Goal: Information Seeking & Learning: Compare options

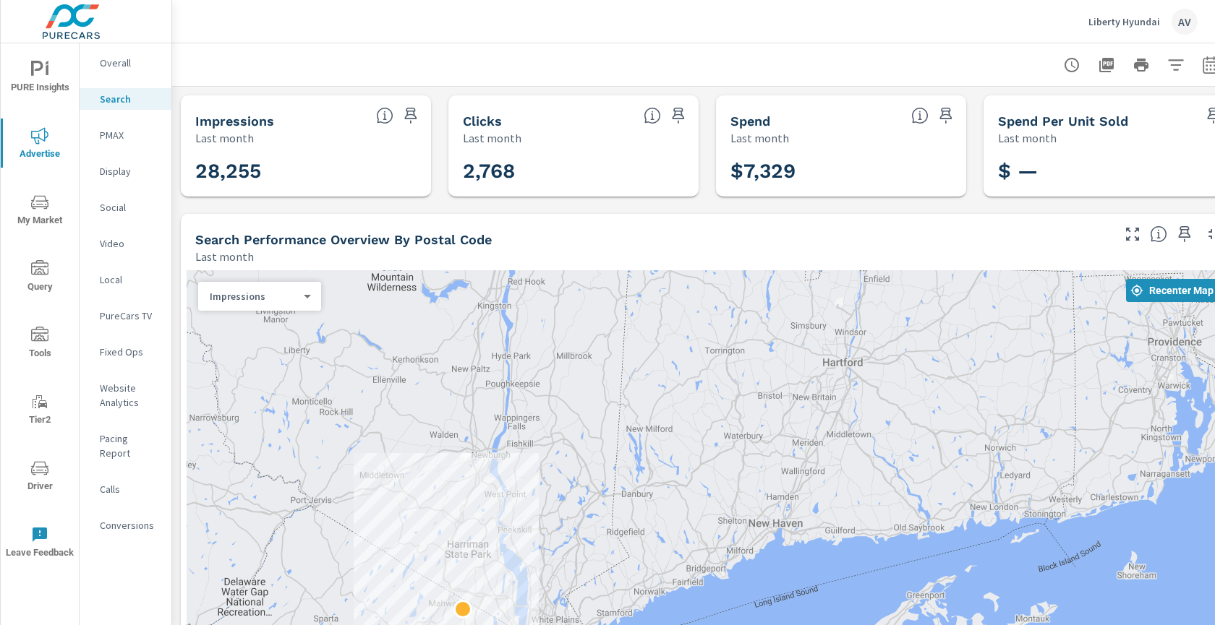
scroll to position [1014, 0]
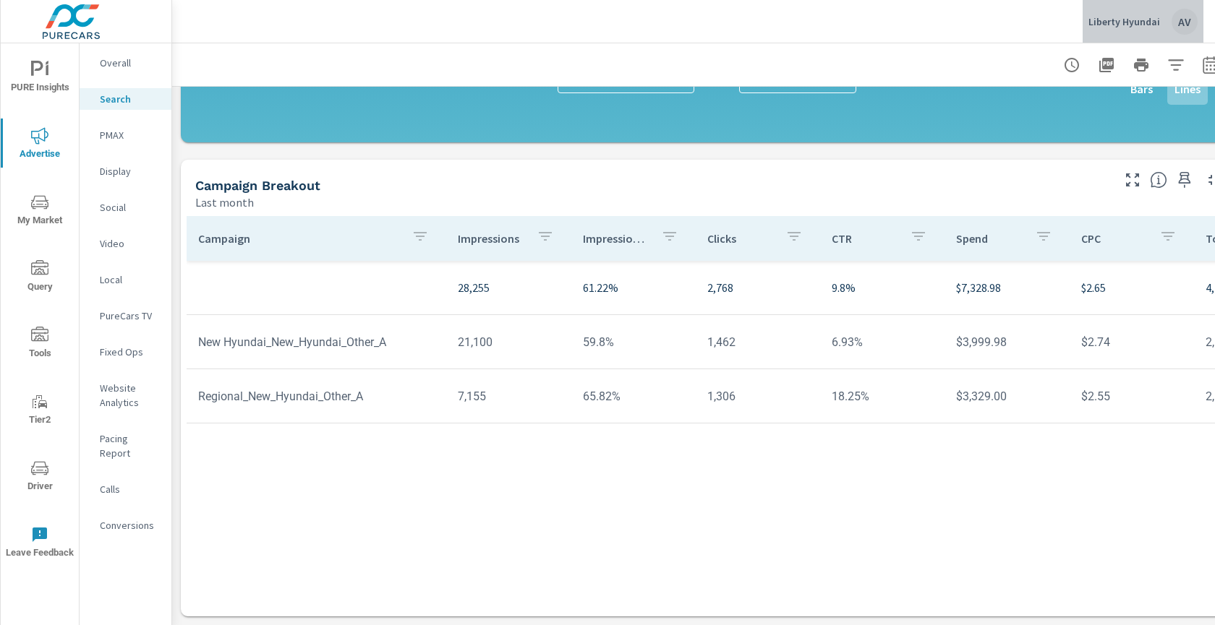
click at [1170, 19] on div "Liberty Hyundai AV" at bounding box center [1142, 22] width 109 height 26
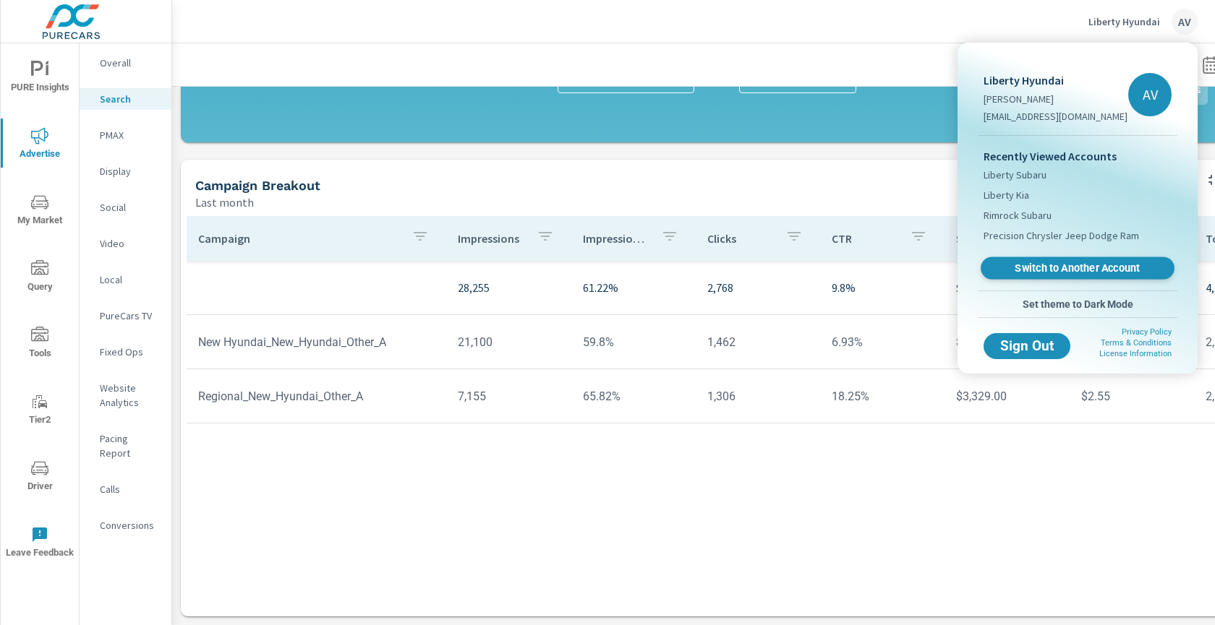
click at [1084, 262] on span "Switch to Another Account" at bounding box center [1076, 269] width 177 height 14
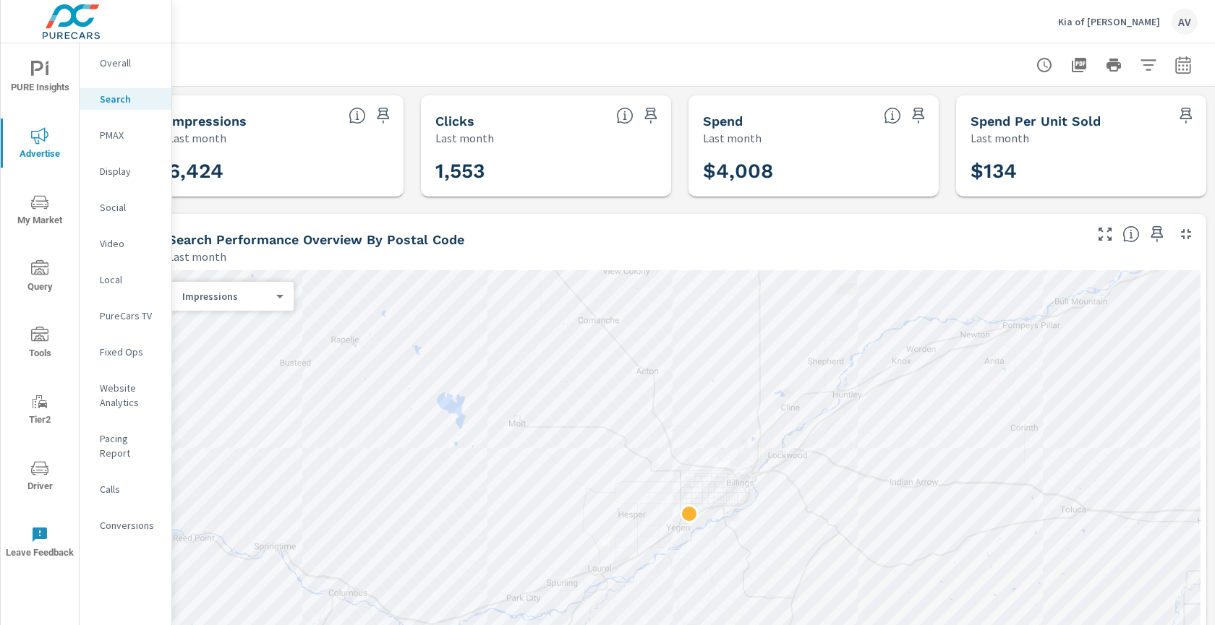
scroll to position [0, 39]
click at [1174, 69] on icon "button" at bounding box center [1182, 64] width 17 height 17
select select "Last month"
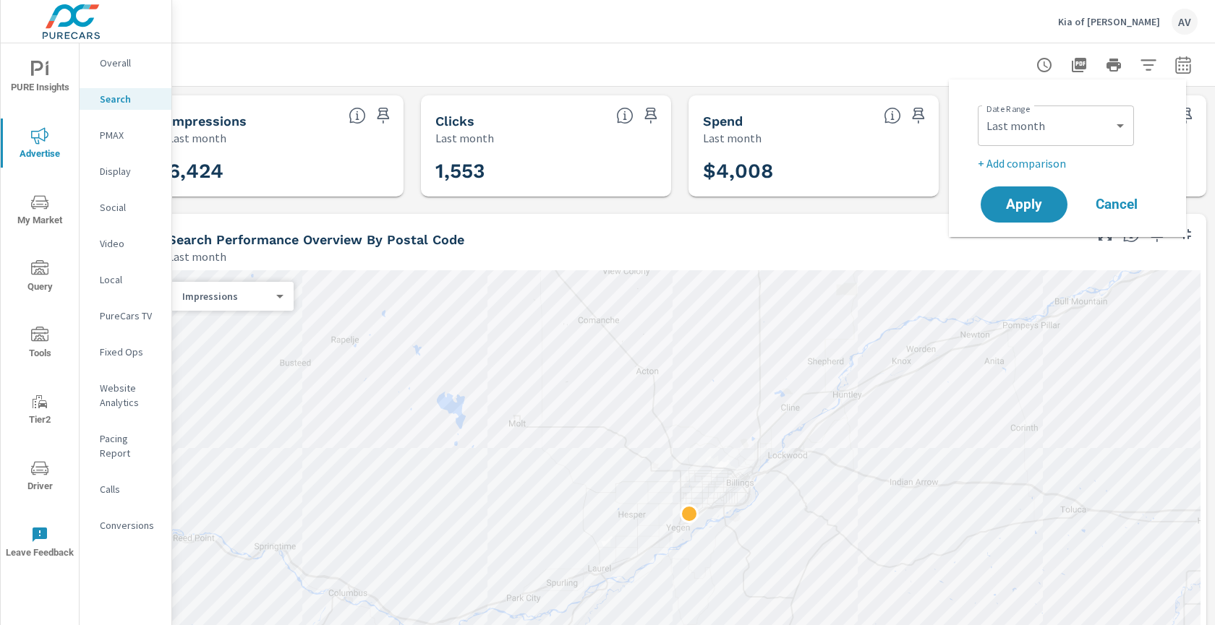
click at [1041, 161] on p "+ Add comparison" at bounding box center [1069, 163] width 185 height 17
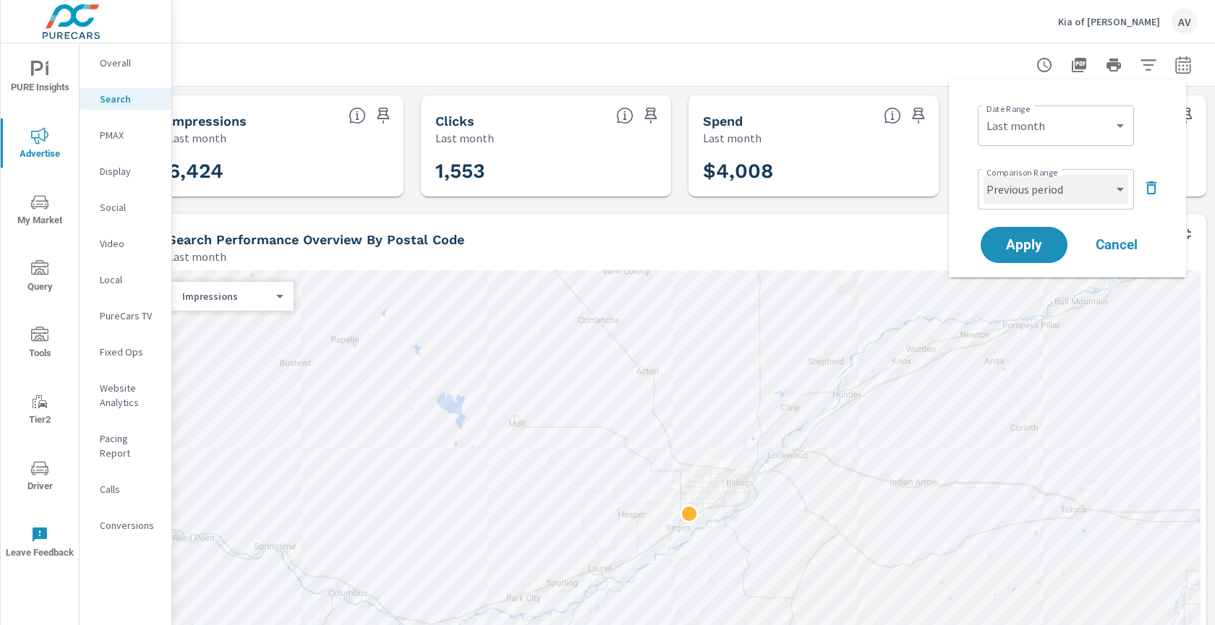
click at [1030, 197] on select "Custom Previous period Previous month Previous year" at bounding box center [1055, 189] width 145 height 29
click at [983, 175] on select "Custom Previous period Previous month Previous year" at bounding box center [1055, 189] width 145 height 29
select select "Previous month"
click at [1030, 243] on span "Apply" at bounding box center [1023, 246] width 59 height 14
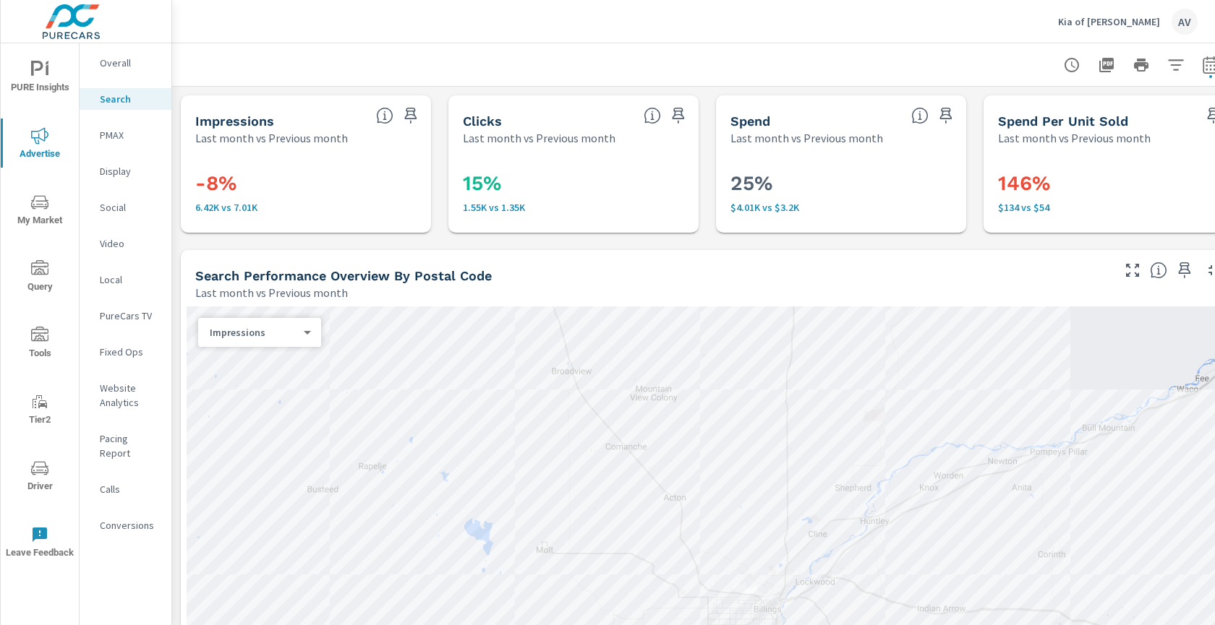
drag, startPoint x: 516, startPoint y: 66, endPoint x: 505, endPoint y: 61, distance: 12.6
click at [516, 66] on div at bounding box center [706, 64] width 1035 height 43
click at [46, 85] on span "PURE Insights" at bounding box center [39, 78] width 69 height 35
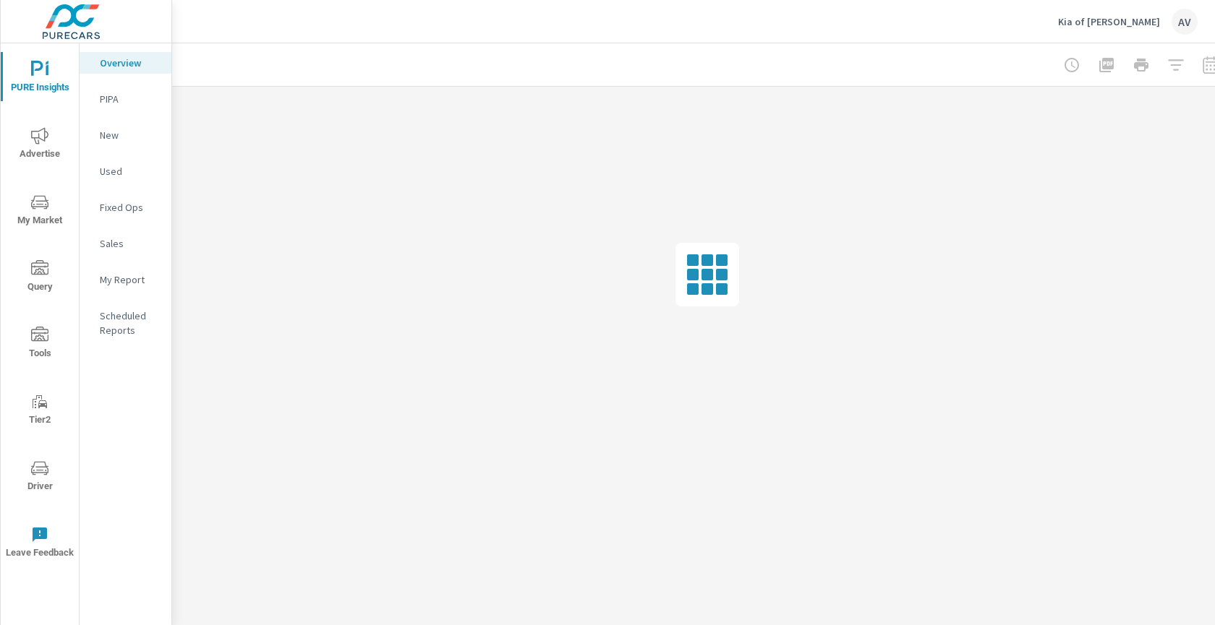
click at [128, 276] on p "My Report" at bounding box center [130, 280] width 60 height 14
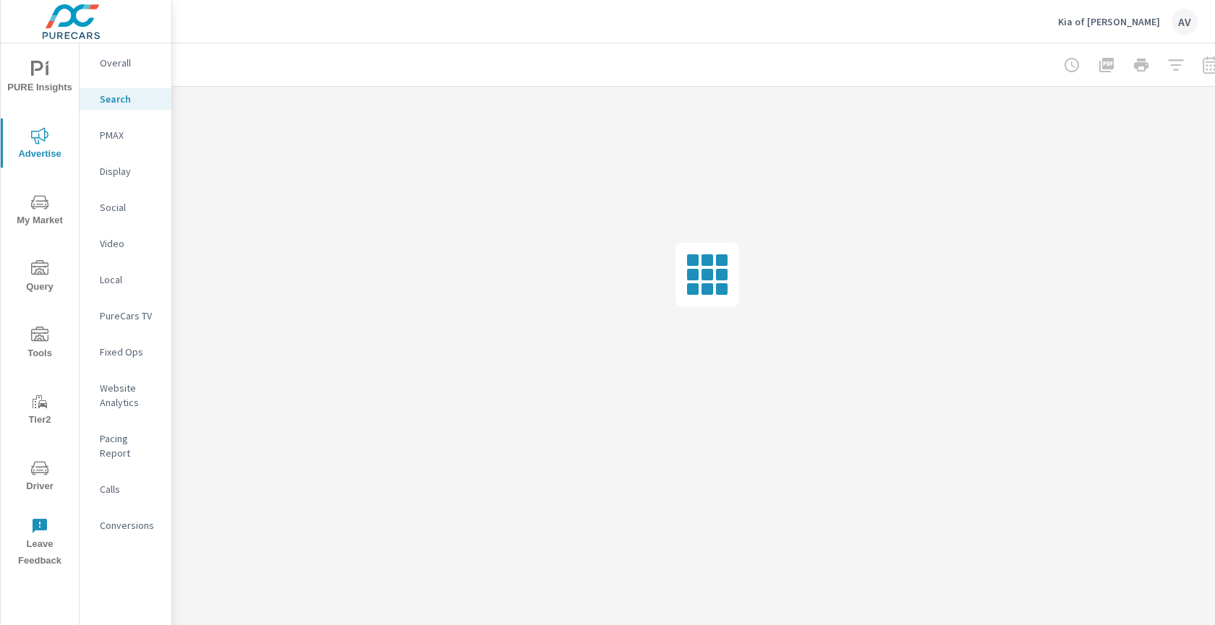
click at [1174, 22] on div "AV" at bounding box center [1184, 22] width 26 height 26
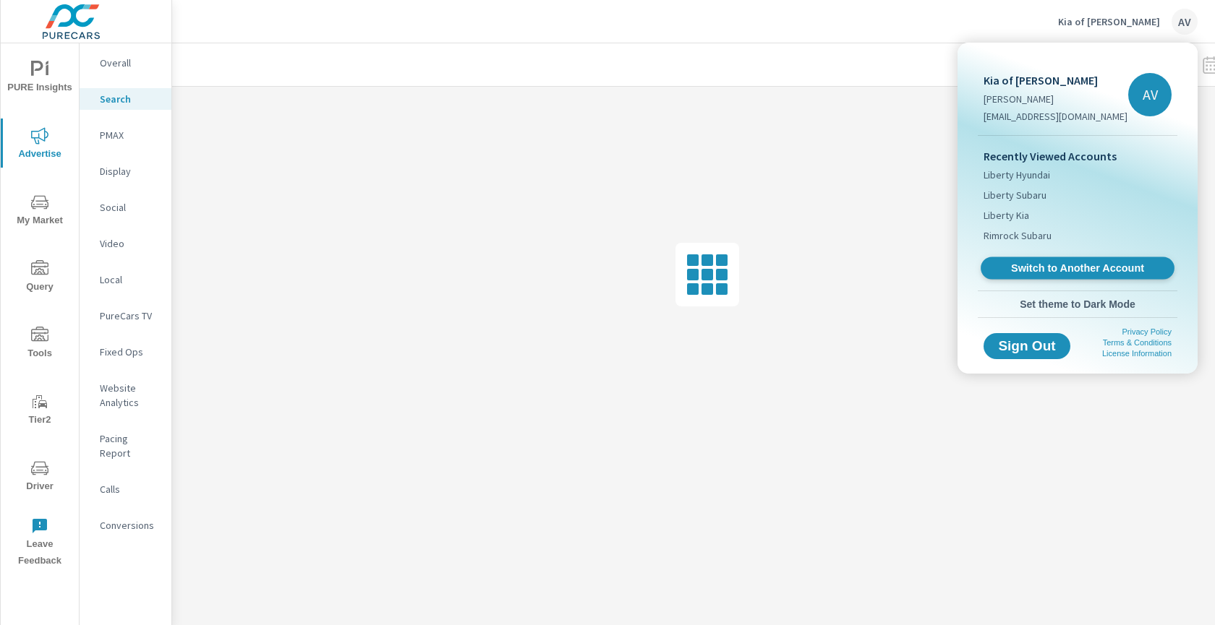
click at [1092, 267] on span "Switch to Another Account" at bounding box center [1076, 269] width 177 height 14
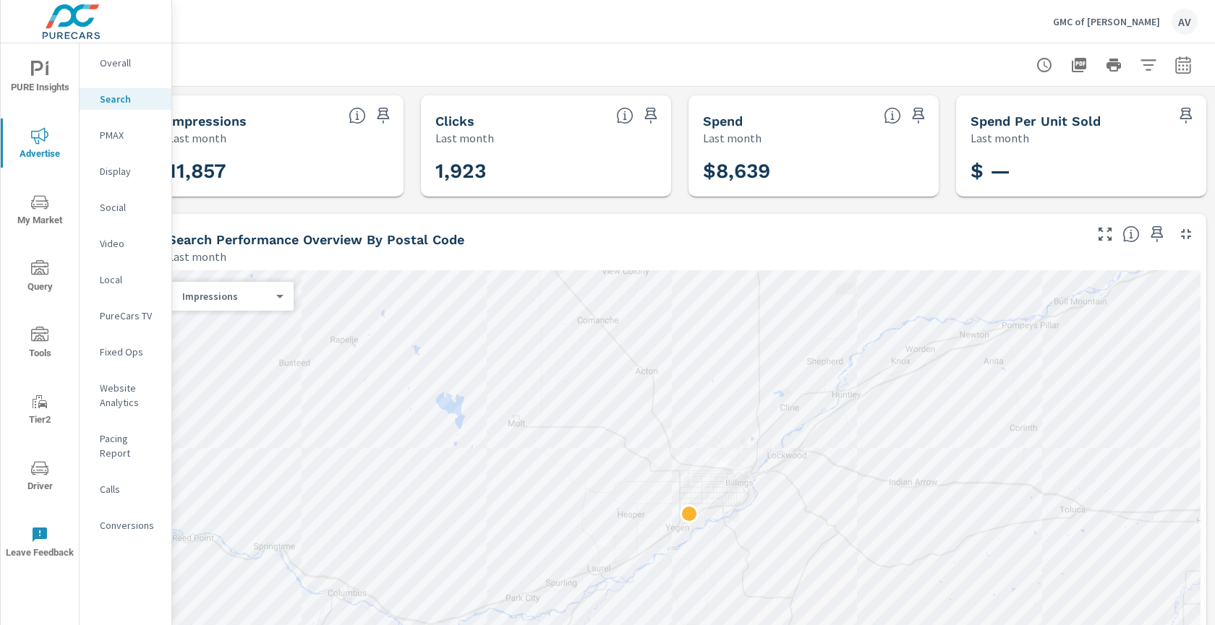
scroll to position [0, 39]
click at [1175, 69] on icon "button" at bounding box center [1182, 64] width 15 height 17
select select "Last month"
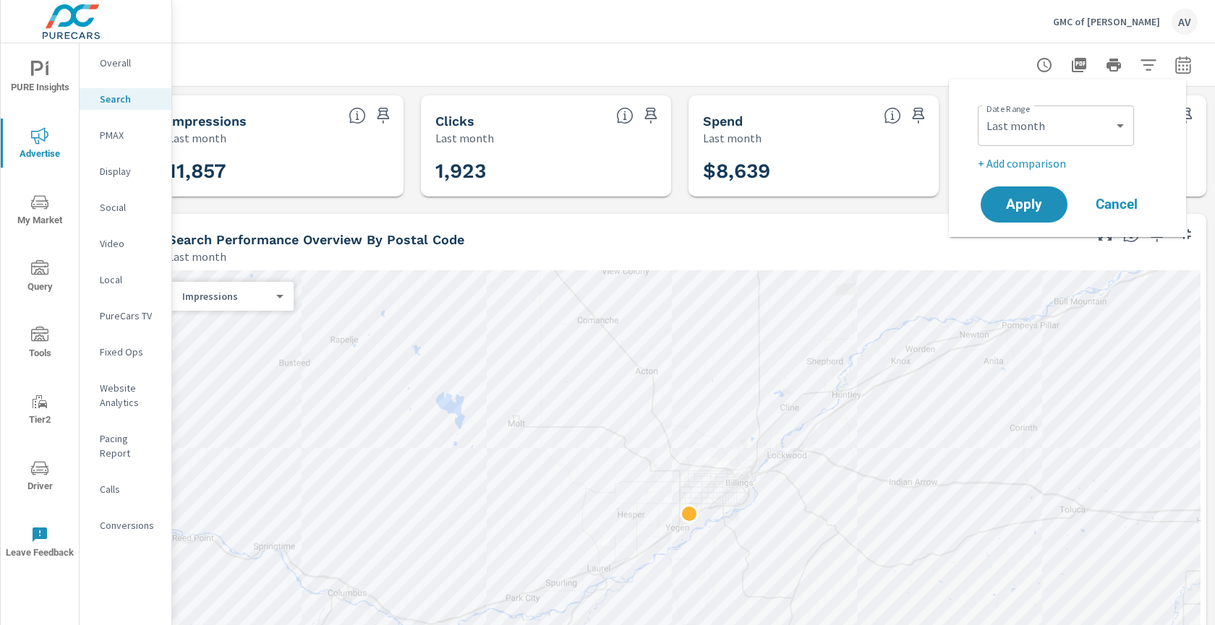
click at [1031, 163] on p "+ Add comparison" at bounding box center [1069, 163] width 185 height 17
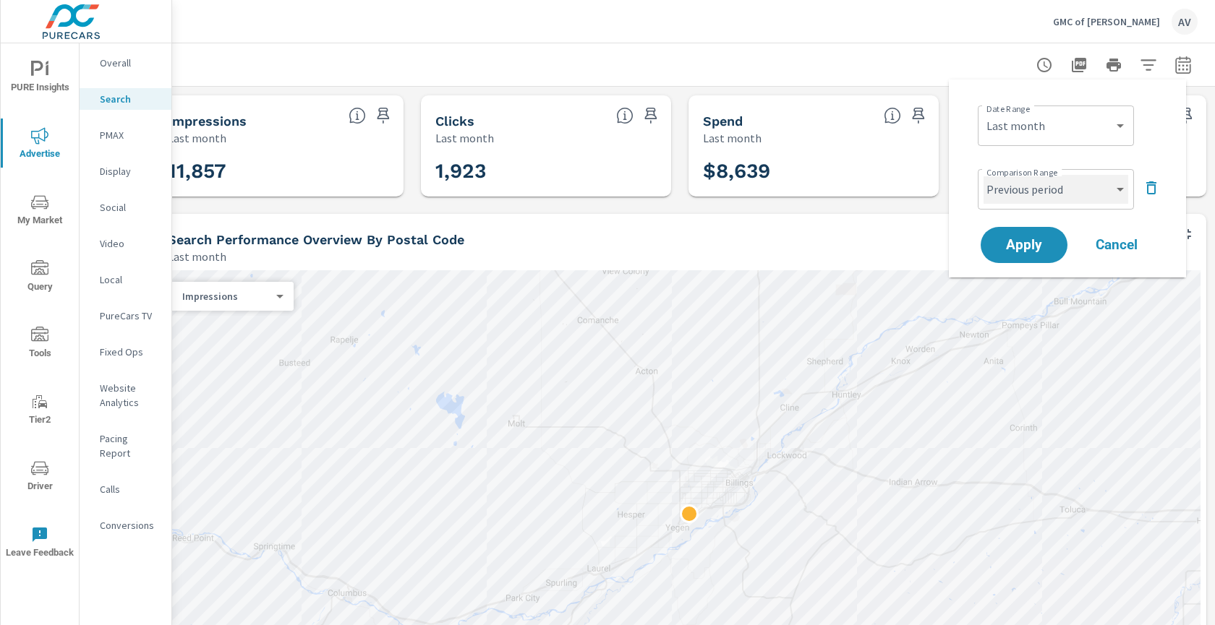
click at [1026, 198] on select "Custom Previous period Previous month Previous year" at bounding box center [1055, 189] width 145 height 29
click at [983, 175] on select "Custom Previous period Previous month Previous year" at bounding box center [1055, 189] width 145 height 29
select select "Previous month"
click at [1033, 241] on span "Apply" at bounding box center [1023, 246] width 59 height 14
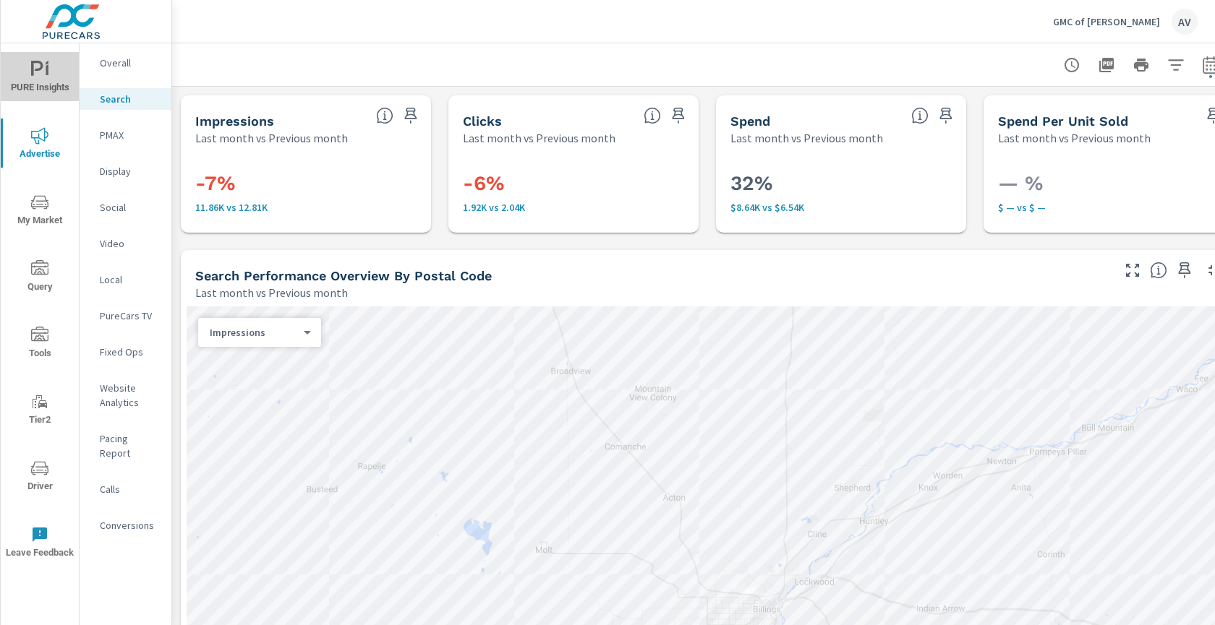
click at [25, 82] on span "PURE Insights" at bounding box center [39, 78] width 69 height 35
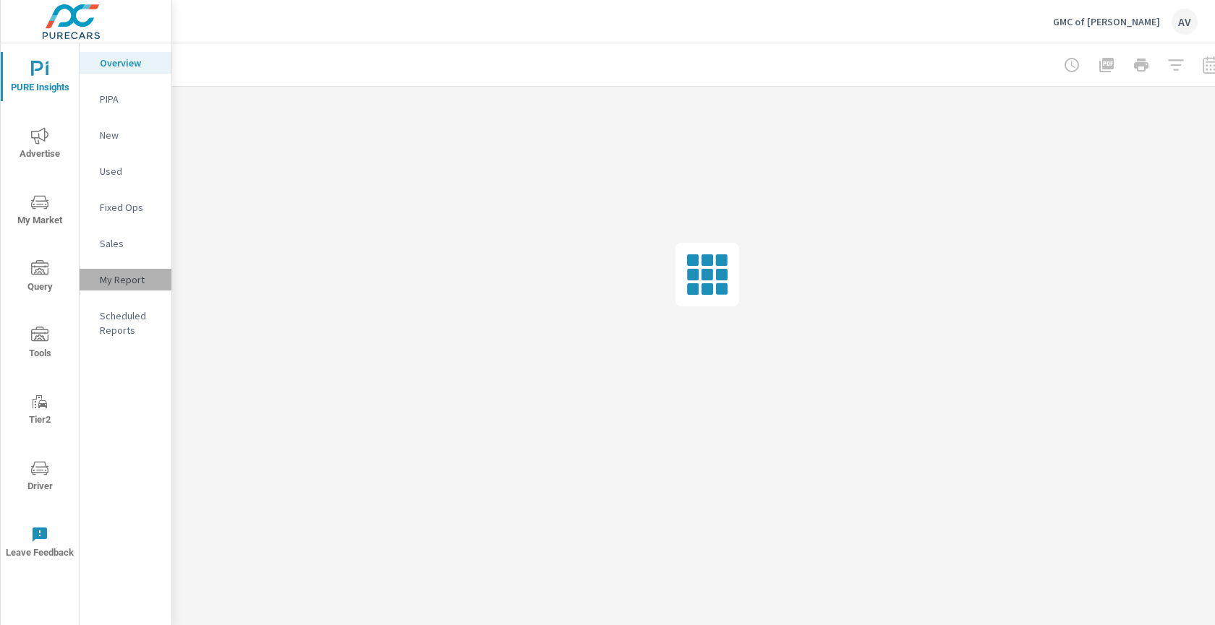
click at [114, 279] on p "My Report" at bounding box center [130, 280] width 60 height 14
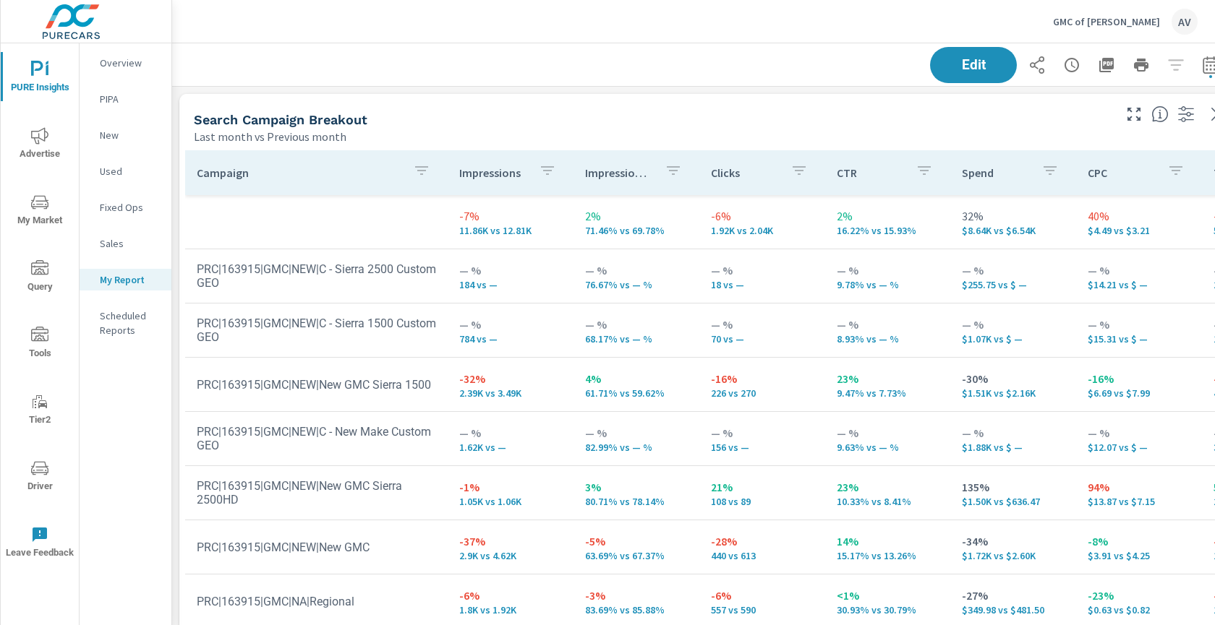
scroll to position [1695, 1095]
click at [506, 103] on div "Search Campaign Breakout Last month vs Previous month" at bounding box center [647, 119] width 937 height 51
click at [534, 94] on div "Search Campaign Breakout Last month vs Previous month" at bounding box center [647, 119] width 937 height 51
click at [1001, 110] on div "Search Campaign Breakout Last month vs Previous month" at bounding box center [647, 119] width 937 height 51
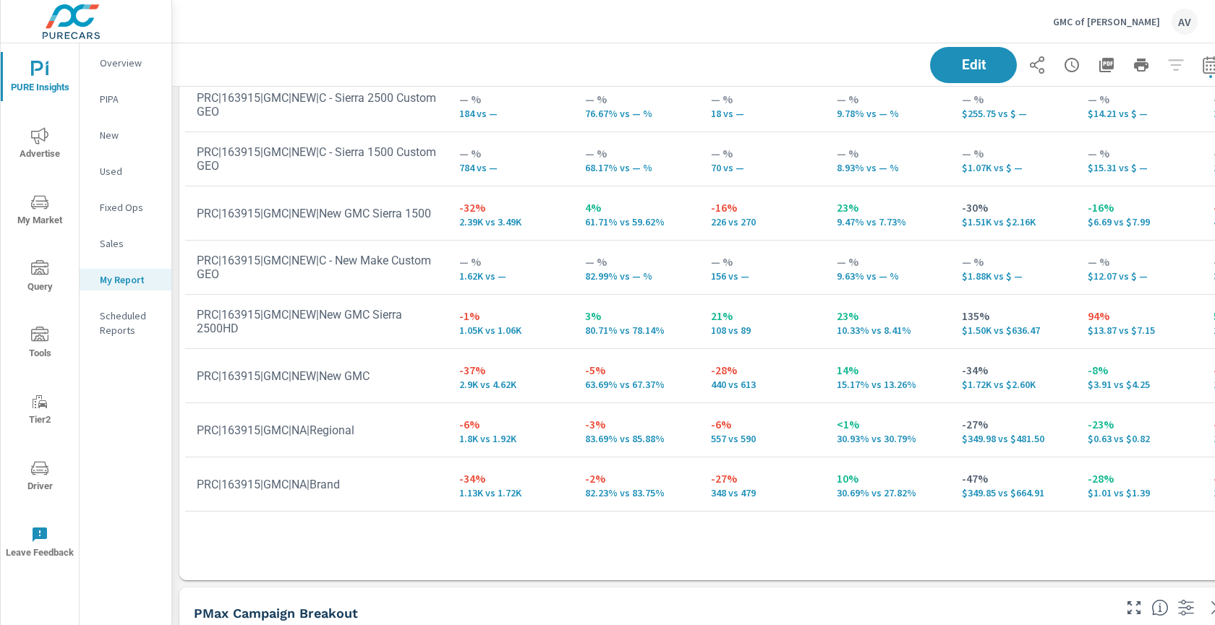
scroll to position [173, 0]
